Goal: Task Accomplishment & Management: Complete application form

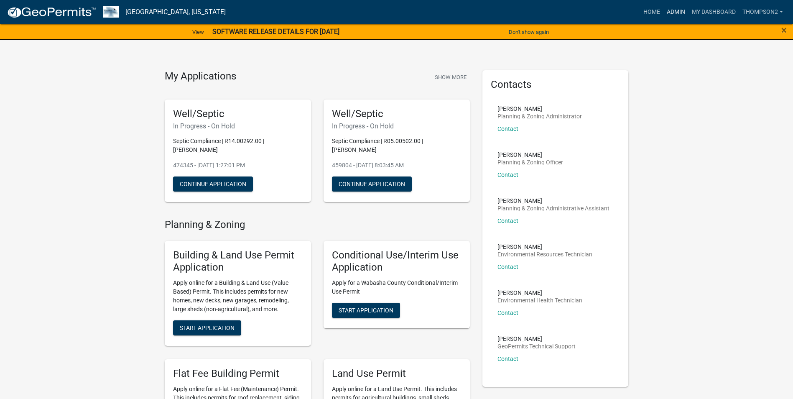
click at [673, 15] on link "Admin" at bounding box center [676, 12] width 25 height 16
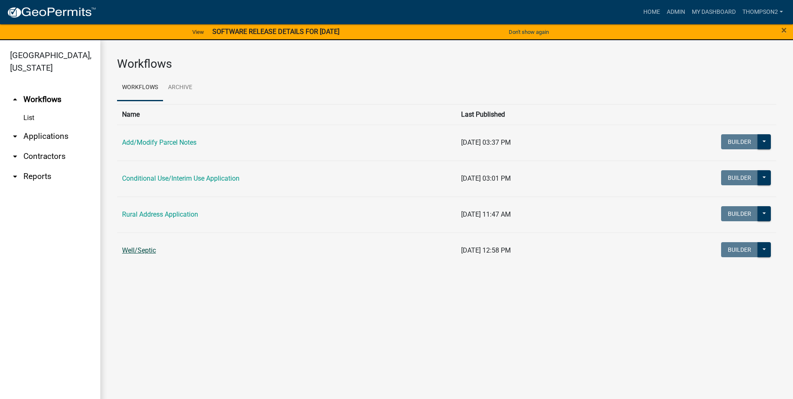
click at [147, 248] on link "Well/Septic" at bounding box center [139, 250] width 34 height 8
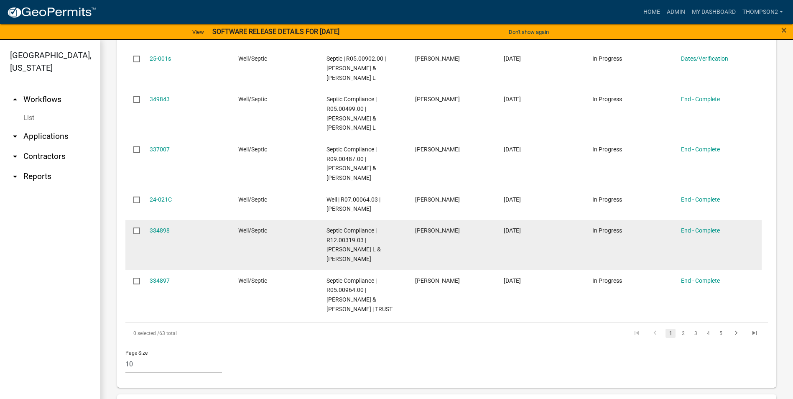
scroll to position [570, 0]
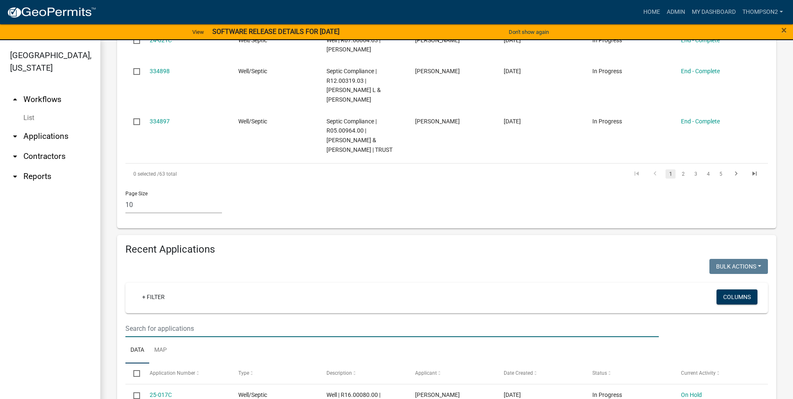
click at [146, 322] on input "text" at bounding box center [392, 328] width 534 height 17
type input "c"
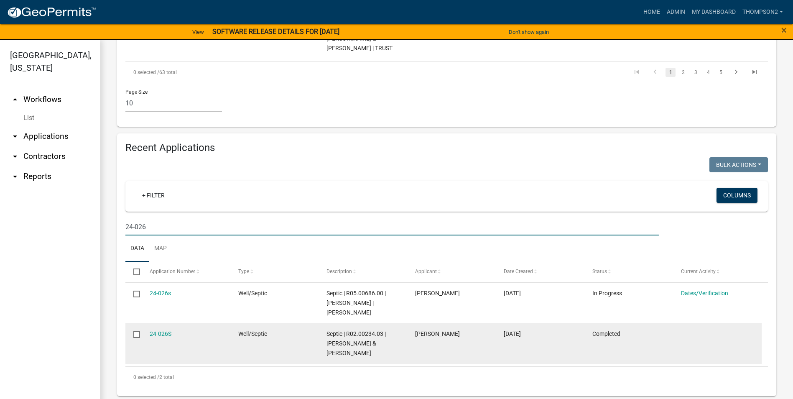
scroll to position [676, 0]
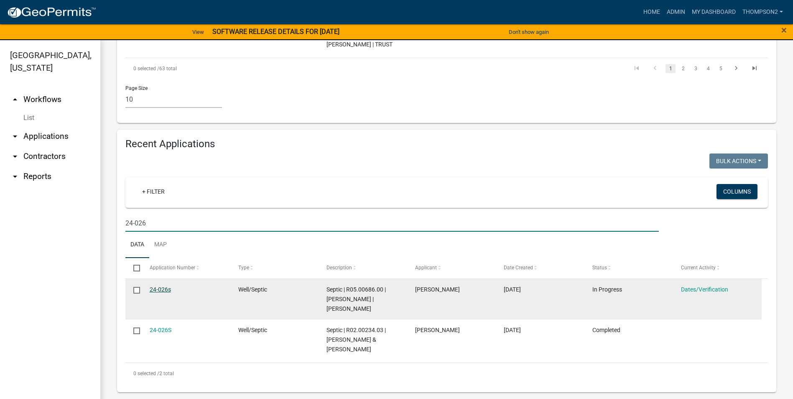
type input "24-026"
click at [165, 292] on link "24-026s" at bounding box center [160, 289] width 21 height 7
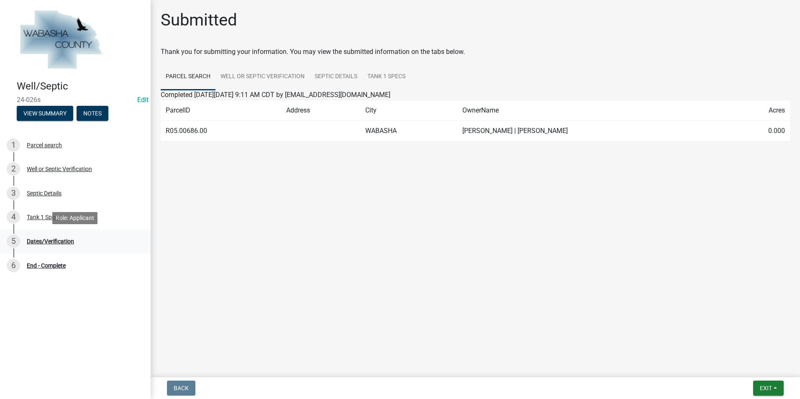
drag, startPoint x: 41, startPoint y: 245, endPoint x: 46, endPoint y: 244, distance: 4.8
click at [42, 245] on div "5 Dates/Verification" at bounding box center [72, 241] width 130 height 13
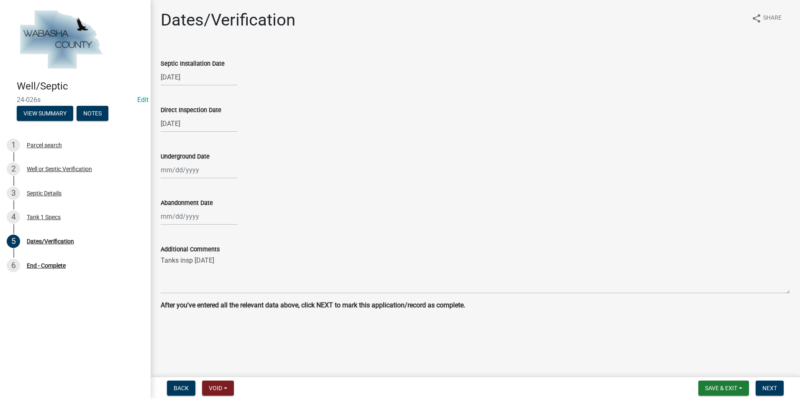
select select "9"
select select "2025"
click at [184, 176] on div "Jan Feb Mar Apr May Jun [DATE] Aug Sep [DATE] 2024 2025 Mo Tu We Th Fr Sa Su 1 …" at bounding box center [199, 169] width 77 height 17
drag, startPoint x: 169, startPoint y: 184, endPoint x: 167, endPoint y: 189, distance: 4.5
click at [168, 184] on button "Previous month" at bounding box center [169, 187] width 10 height 13
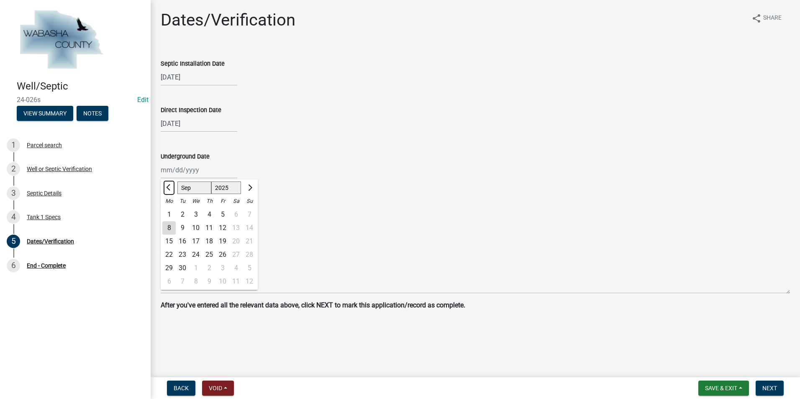
select select "8"
click at [182, 268] on div "26" at bounding box center [182, 267] width 13 height 13
type input "[DATE]"
click at [740, 385] on button "Save & Exit" at bounding box center [723, 388] width 51 height 15
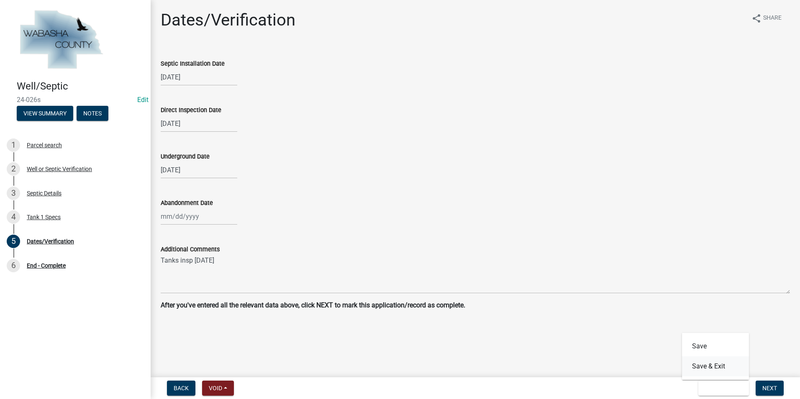
click at [707, 368] on button "Save & Exit" at bounding box center [715, 366] width 67 height 20
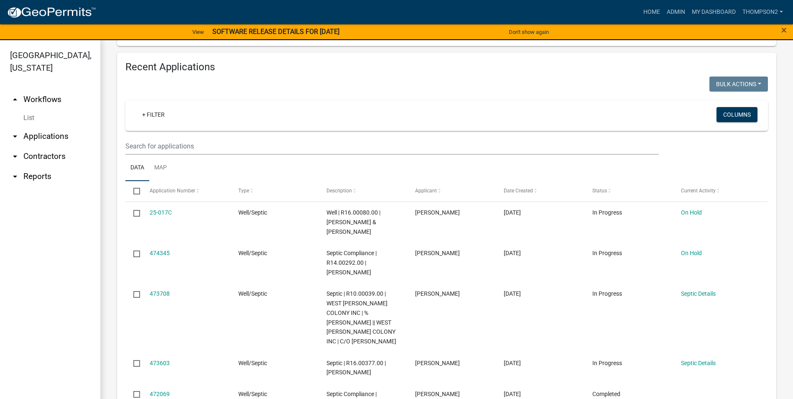
scroll to position [711, 0]
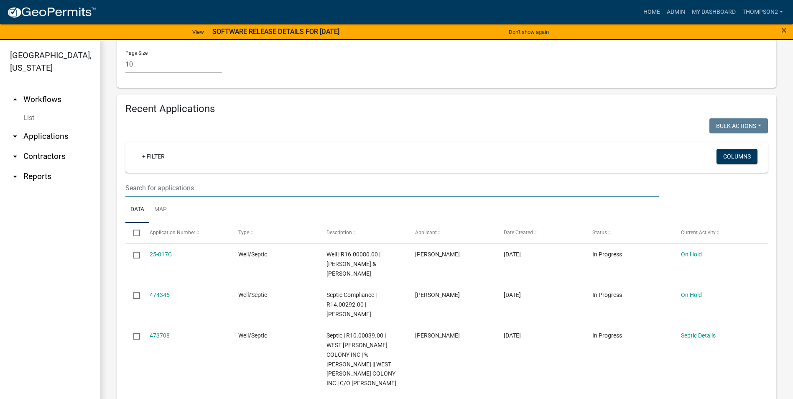
click at [138, 184] on input "text" at bounding box center [392, 187] width 534 height 17
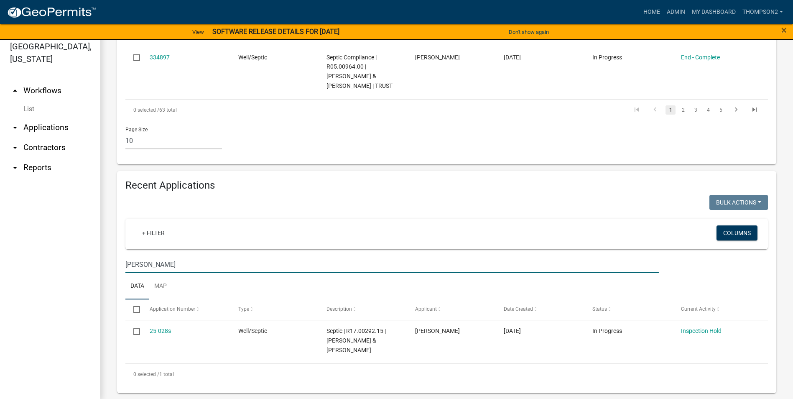
scroll to position [10, 0]
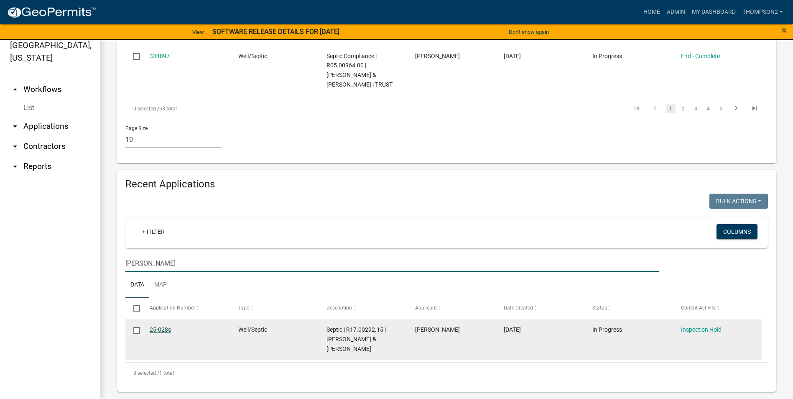
type input "[PERSON_NAME]"
click at [158, 331] on link "25-028s" at bounding box center [160, 329] width 21 height 7
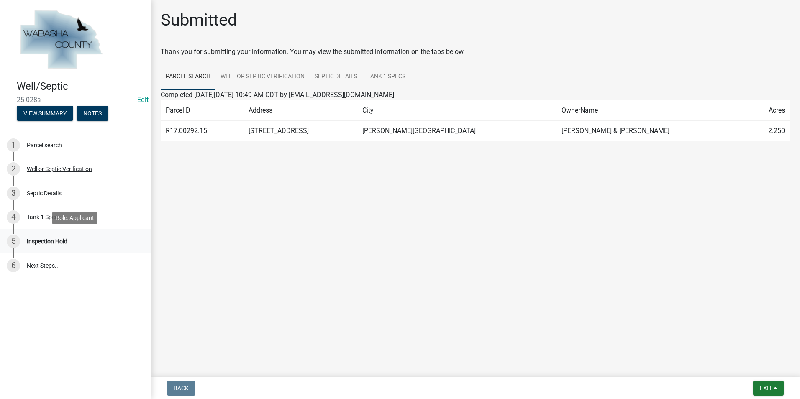
click at [56, 243] on div "Inspection Hold" at bounding box center [47, 241] width 41 height 6
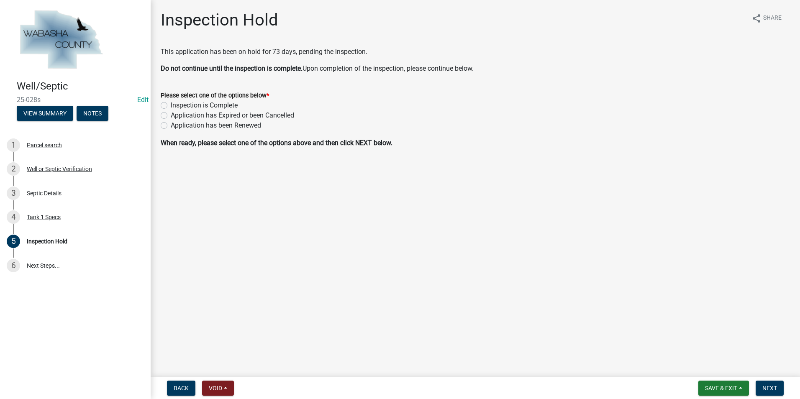
click at [171, 106] on label "Inspection is Complete" at bounding box center [204, 105] width 67 height 10
click at [171, 106] on input "Inspection is Complete" at bounding box center [173, 102] width 5 height 5
radio input "true"
click at [767, 385] on span "Next" at bounding box center [769, 388] width 15 height 7
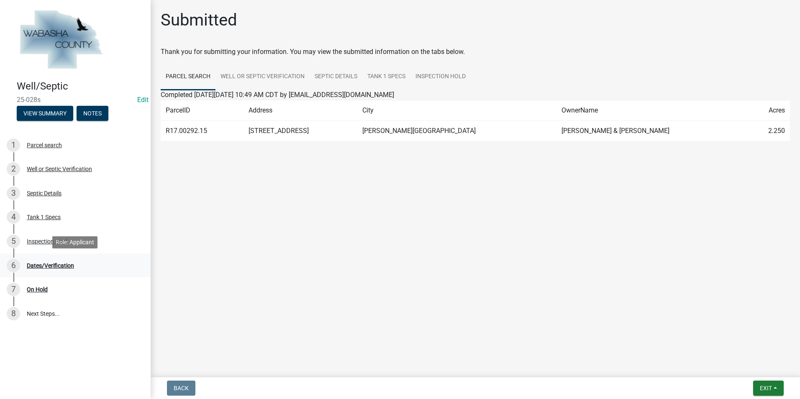
click at [64, 265] on div "Dates/Verification" at bounding box center [50, 266] width 47 height 6
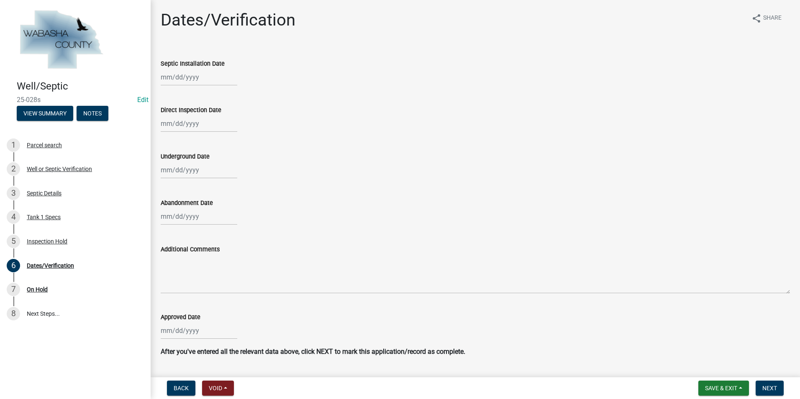
click at [174, 168] on div at bounding box center [199, 169] width 77 height 17
select select "9"
select select "2025"
click at [169, 189] on span "Previous month" at bounding box center [169, 187] width 6 height 6
select select "8"
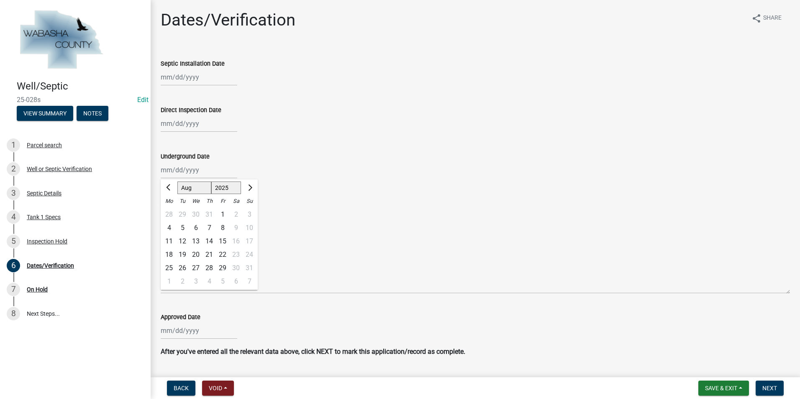
click at [167, 229] on div "4" at bounding box center [168, 227] width 13 height 13
type input "[DATE]"
click at [178, 83] on div at bounding box center [199, 77] width 77 height 17
select select "9"
select select "2025"
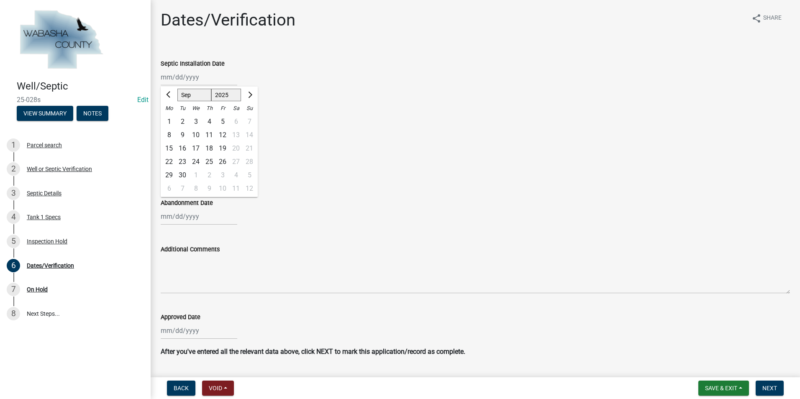
click at [276, 102] on div "Direct Inspection Date" at bounding box center [475, 112] width 629 height 39
select select "9"
select select "2025"
drag, startPoint x: 199, startPoint y: 78, endPoint x: 207, endPoint y: 82, distance: 8.6
click at [199, 78] on div "Jan Feb Mar Apr May Jun [DATE] Aug Sep [DATE] 2024 2025 Mo Tu We Th Fr Sa Su 1 …" at bounding box center [199, 77] width 77 height 17
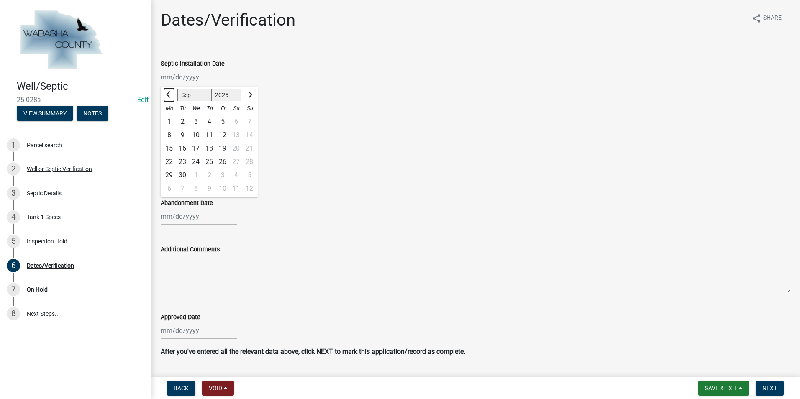
click at [169, 95] on span "Previous month" at bounding box center [169, 95] width 6 height 6
click at [174, 93] on div at bounding box center [169, 94] width 17 height 13
click at [176, 94] on div at bounding box center [169, 94] width 17 height 13
click at [172, 94] on span "Previous month" at bounding box center [169, 95] width 6 height 6
select select "7"
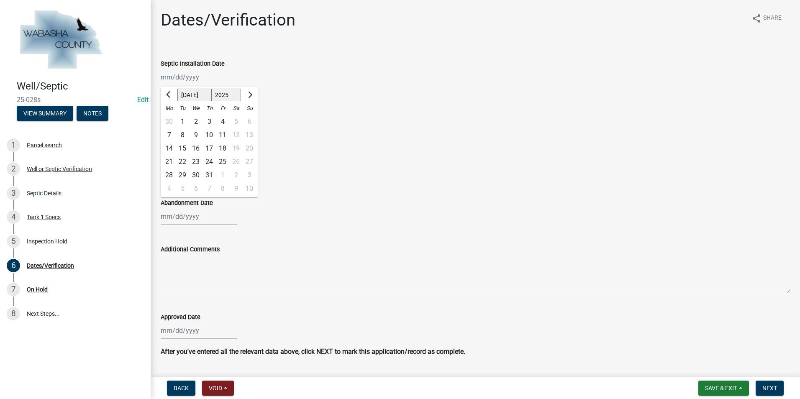
click at [209, 159] on div "24" at bounding box center [208, 161] width 13 height 13
type input "[DATE]"
select select "9"
select select "2025"
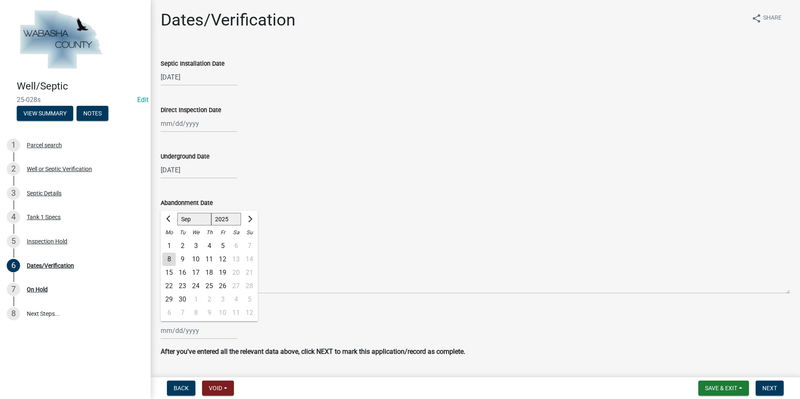
click at [171, 335] on input "Approved Date" at bounding box center [199, 330] width 77 height 17
click at [199, 335] on input "Approved Date" at bounding box center [199, 330] width 77 height 17
click at [190, 332] on input "Approved Date" at bounding box center [199, 330] width 77 height 17
click at [168, 215] on button "Previous month" at bounding box center [169, 218] width 10 height 13
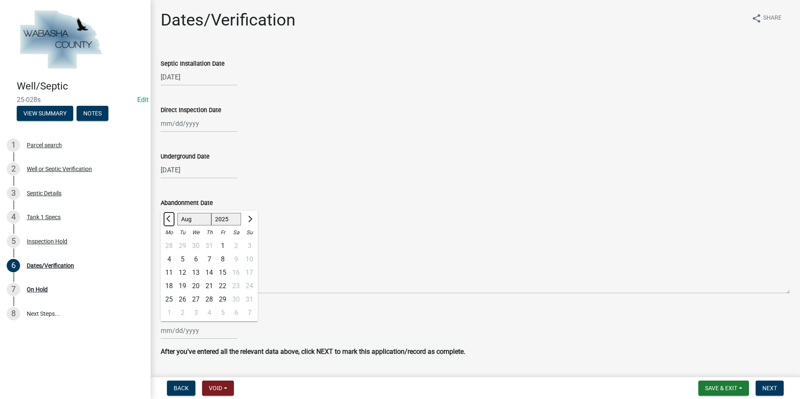
select select "7"
click at [199, 272] on div "16" at bounding box center [195, 272] width 13 height 13
type input "[DATE]"
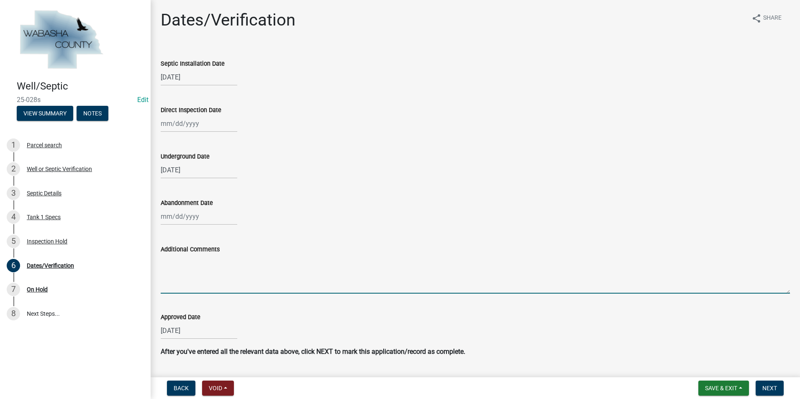
click at [183, 275] on textarea "Additional Comments" at bounding box center [475, 273] width 629 height 39
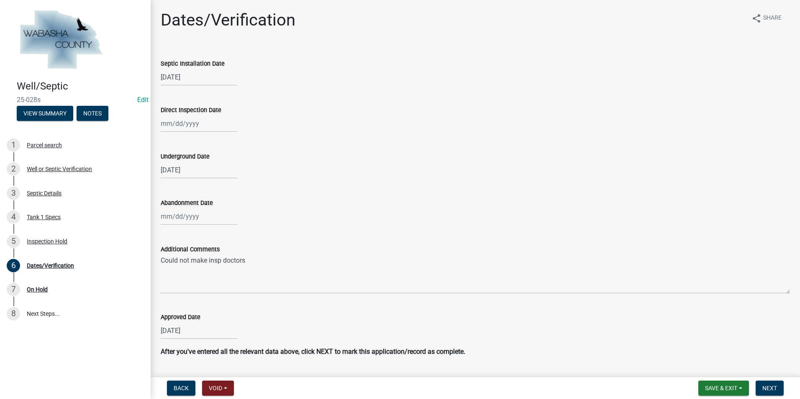
drag, startPoint x: 322, startPoint y: 235, endPoint x: 318, endPoint y: 241, distance: 7.0
click at [322, 236] on div "Additional Comments Could not make insp doctors" at bounding box center [475, 263] width 629 height 61
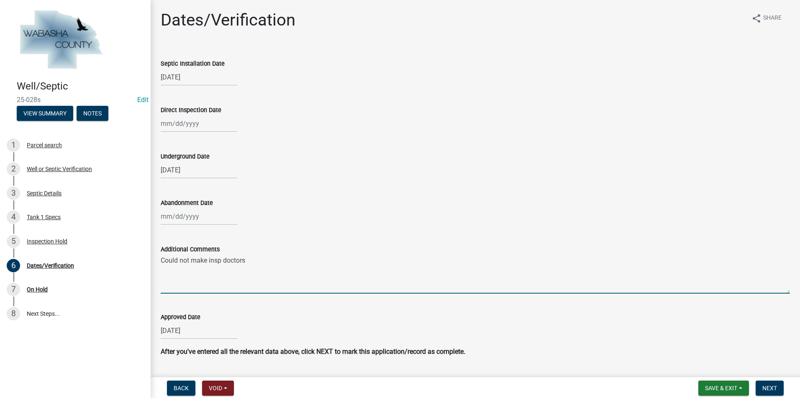
click at [263, 263] on textarea "Could not make insp doctors" at bounding box center [475, 273] width 629 height 39
click at [299, 261] on textarea "Could not make insp doctors a" at bounding box center [475, 273] width 629 height 39
click at [273, 281] on textarea "Could not make insp doctors a" at bounding box center [475, 273] width 629 height 39
type textarea "Could not make insp doctors appointment."
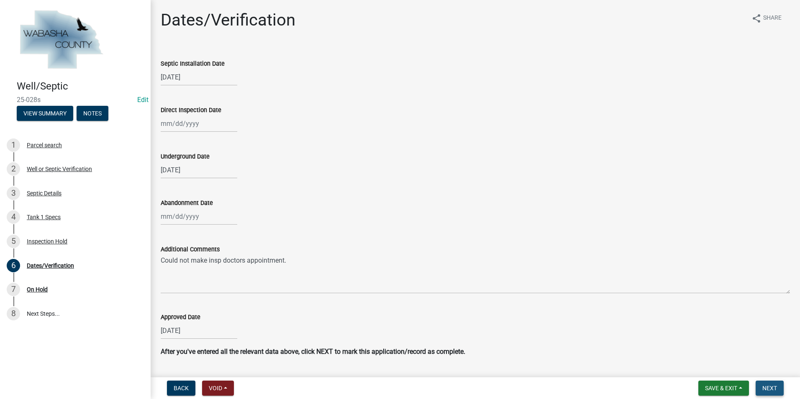
click at [762, 388] on button "Next" at bounding box center [769, 388] width 28 height 15
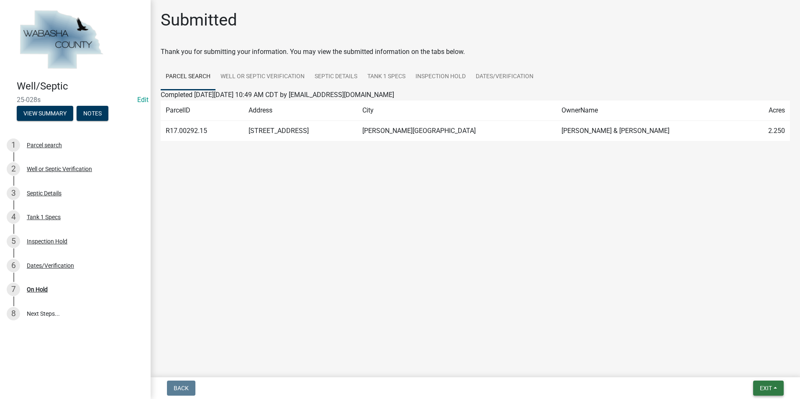
click at [776, 387] on button "Exit" at bounding box center [768, 388] width 31 height 15
click at [756, 370] on button "Save & Exit" at bounding box center [749, 366] width 67 height 20
